Goal: Find specific page/section: Find specific page/section

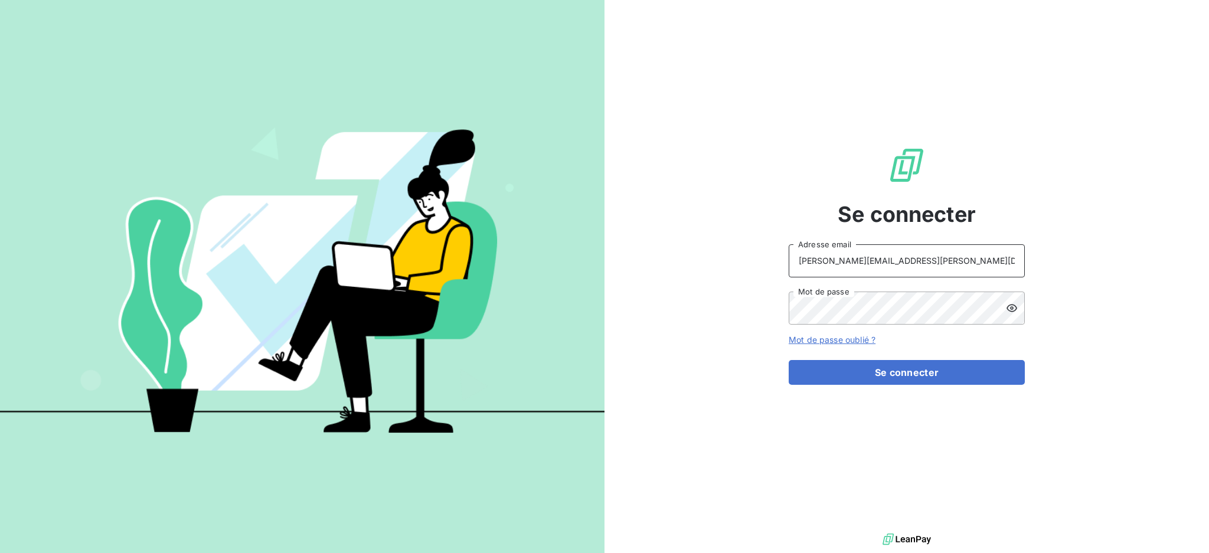
click at [883, 261] on input "dubuc@serpe.fr" at bounding box center [907, 260] width 236 height 33
type input "recouvrement@serpe.fr"
click at [899, 374] on button "Se connecter" at bounding box center [907, 372] width 236 height 25
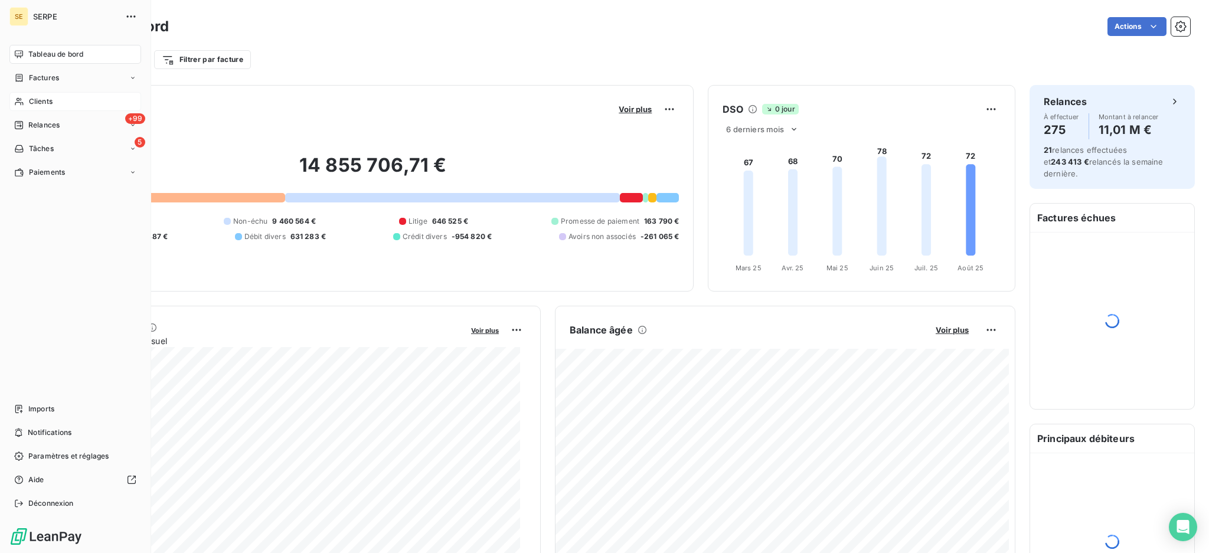
click at [34, 102] on span "Clients" at bounding box center [41, 101] width 24 height 11
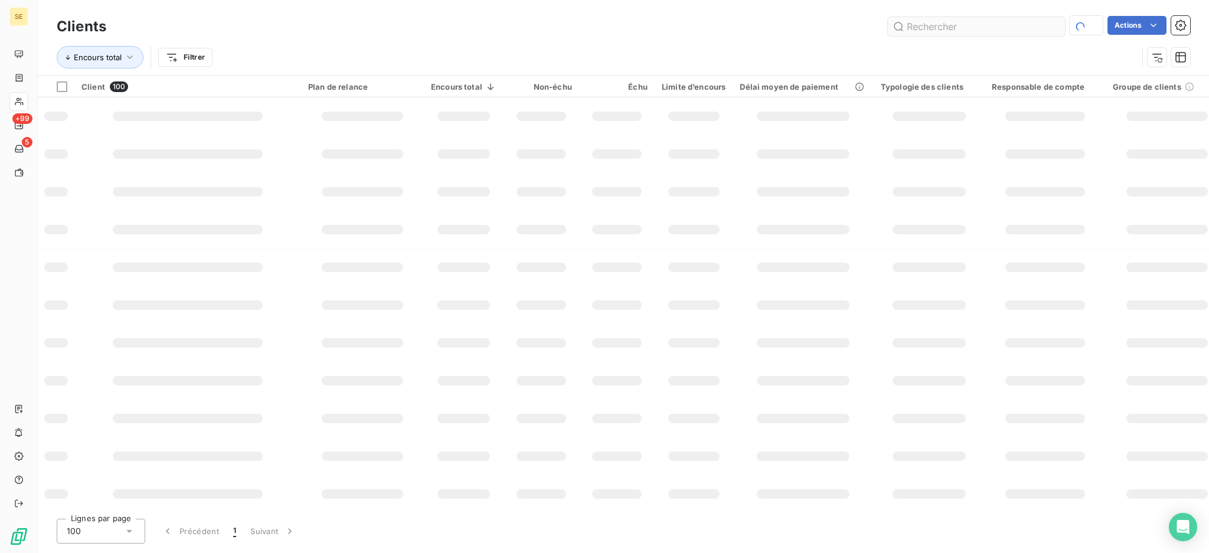
click at [943, 25] on input "text" at bounding box center [976, 26] width 177 height 19
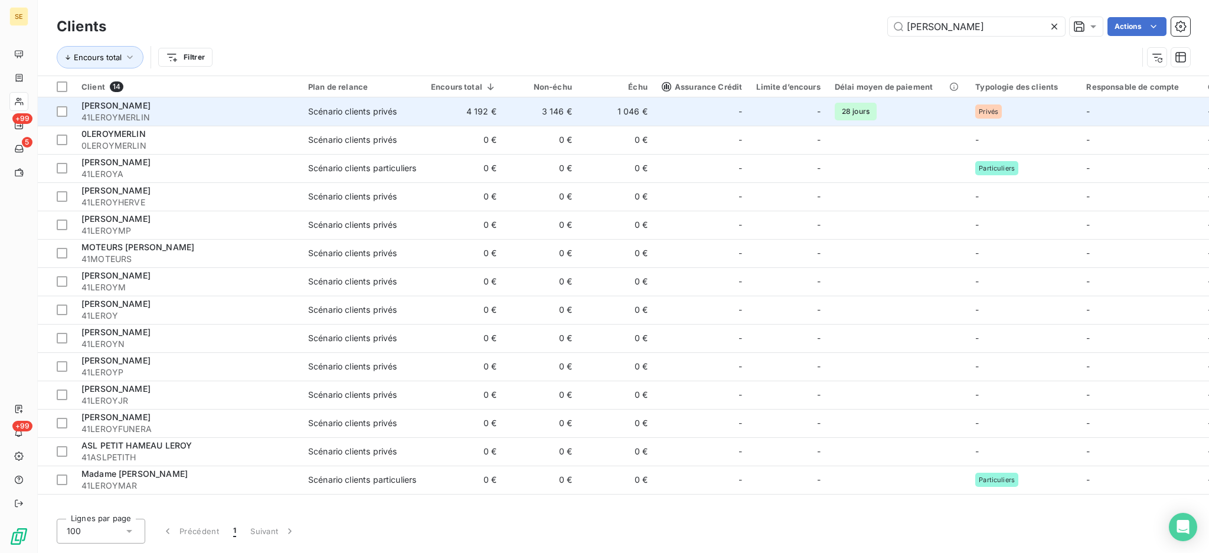
type input "[PERSON_NAME]"
click at [269, 112] on span "41LEROYMERLIN" at bounding box center [187, 118] width 213 height 12
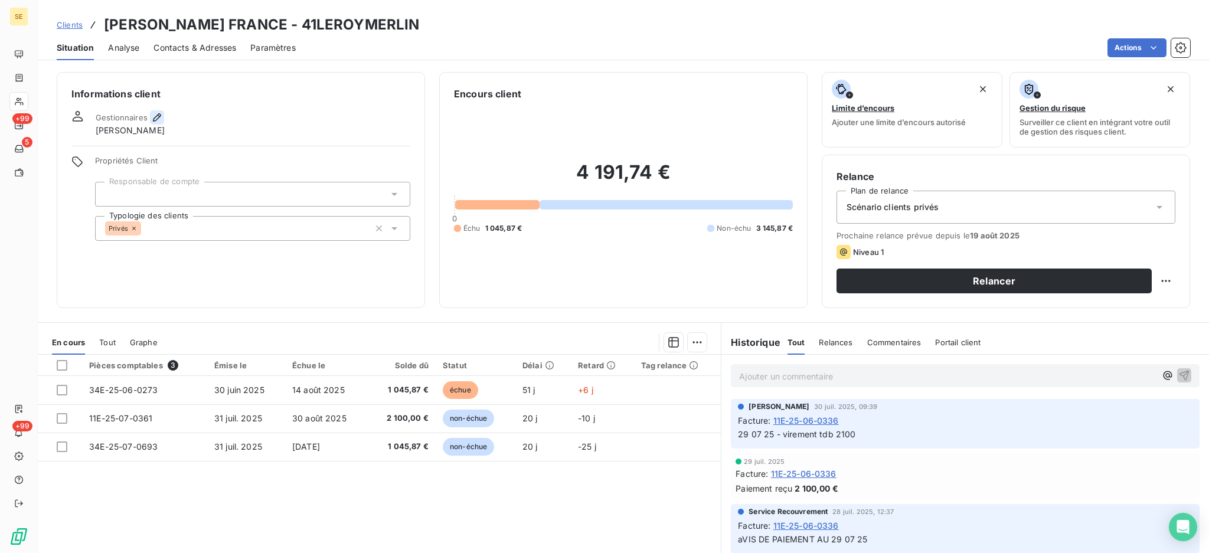
click at [156, 116] on icon "button" at bounding box center [157, 118] width 12 height 12
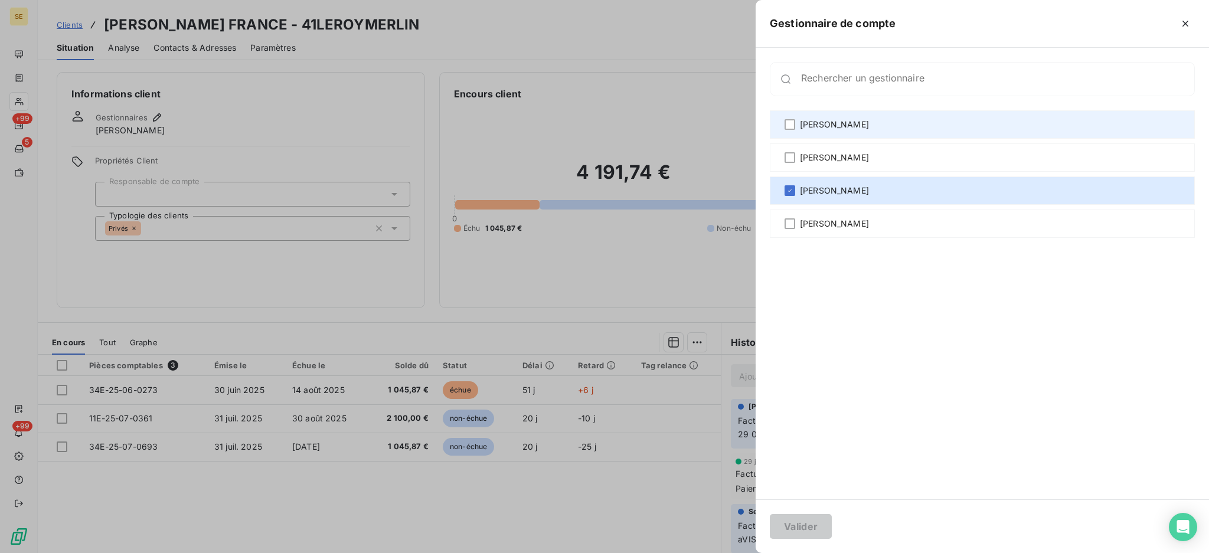
click at [819, 127] on span "[PERSON_NAME]" at bounding box center [834, 125] width 69 height 12
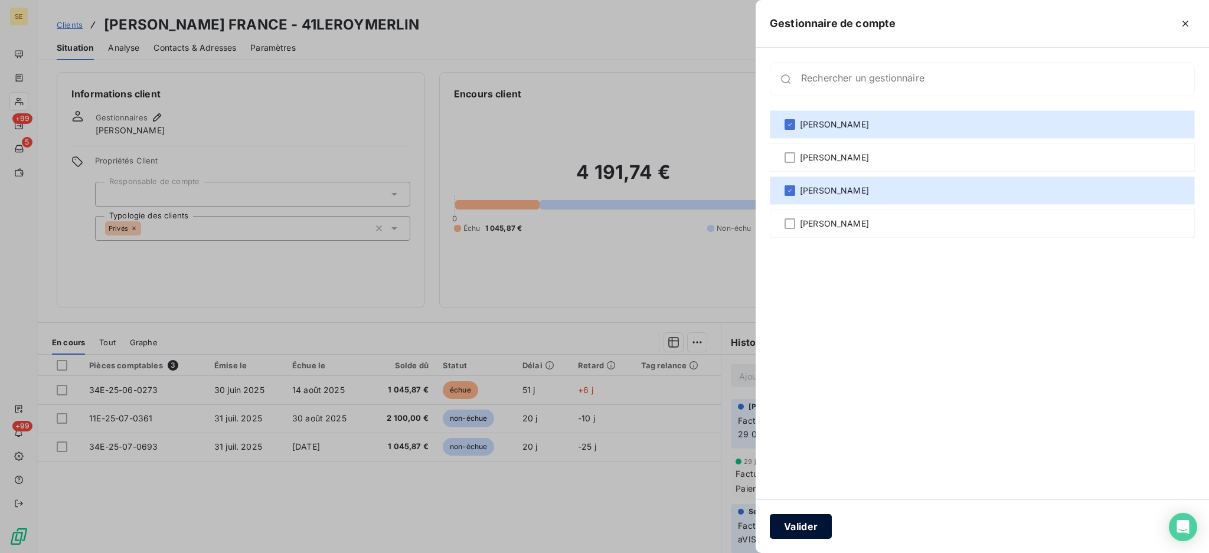
click at [807, 527] on button "Valider" at bounding box center [801, 526] width 62 height 25
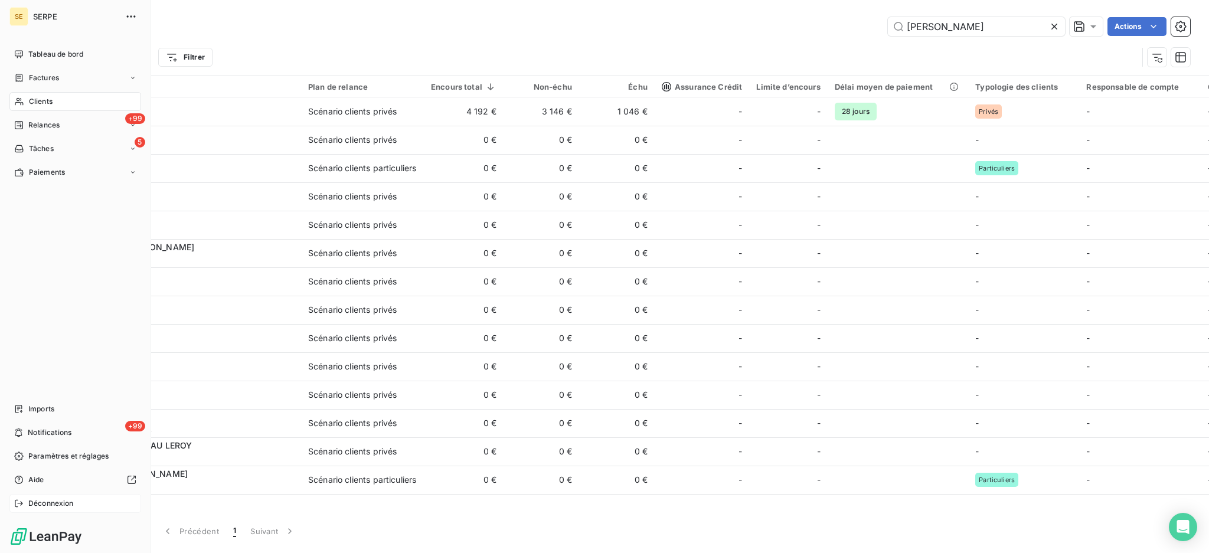
click at [61, 501] on span "Déconnexion" at bounding box center [50, 503] width 45 height 11
